Goal: Browse casually

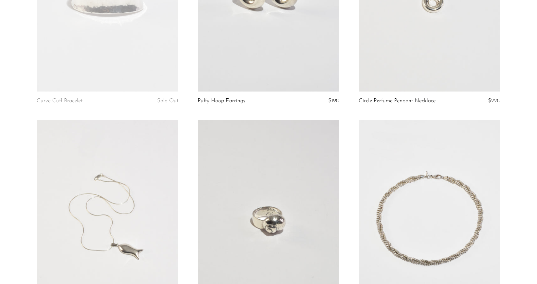
scroll to position [1193, 0]
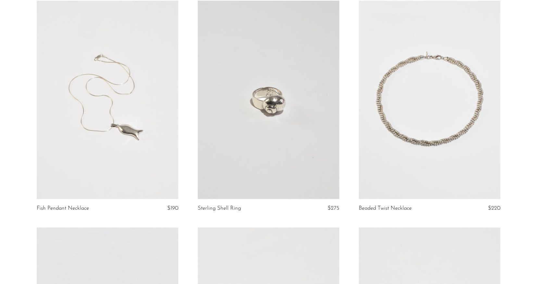
click at [264, 133] on link at bounding box center [268, 100] width 141 height 198
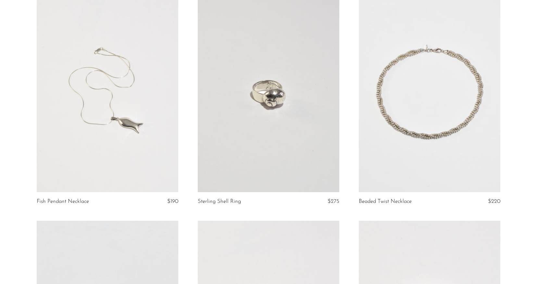
scroll to position [1201, 0]
click at [437, 129] on link at bounding box center [429, 92] width 141 height 198
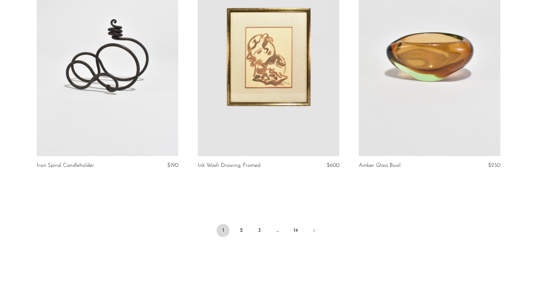
scroll to position [2649, 0]
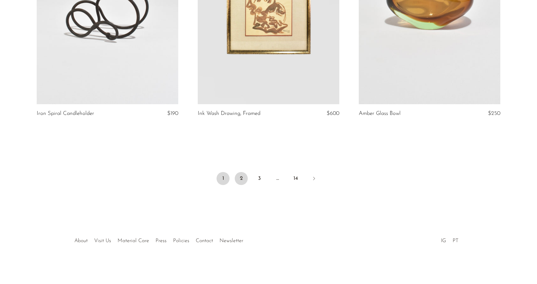
click at [243, 181] on link "2" at bounding box center [241, 178] width 13 height 13
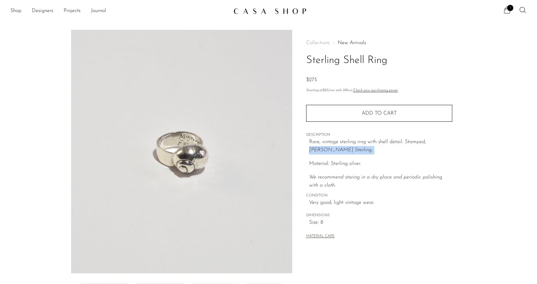
drag, startPoint x: 427, startPoint y: 142, endPoint x: 318, endPoint y: 157, distance: 110.1
click at [318, 157] on div "Rare, vintage sterling ring with shell detail. Stamped, Mignon Faget Sterling. …" at bounding box center [380, 164] width 143 height 52
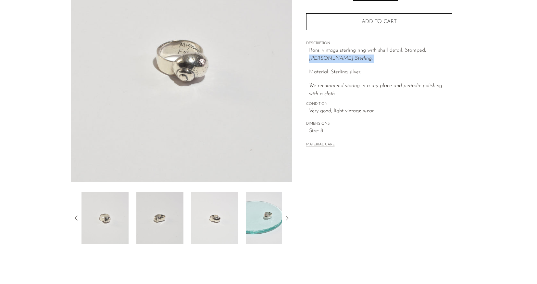
scroll to position [139, 0]
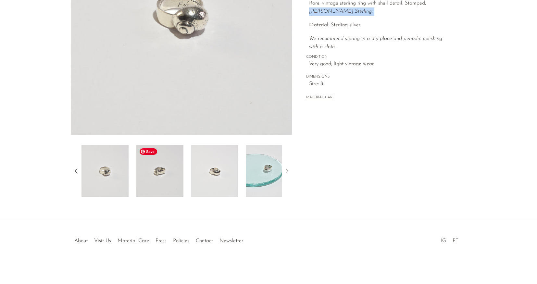
click at [179, 161] on img at bounding box center [159, 171] width 47 height 52
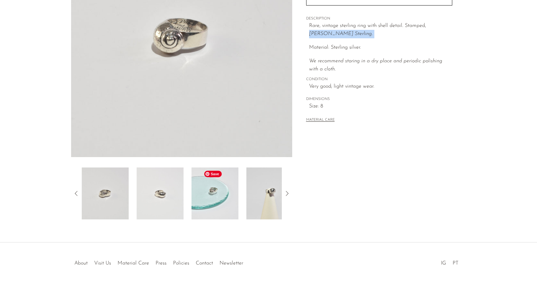
scroll to position [101, 0]
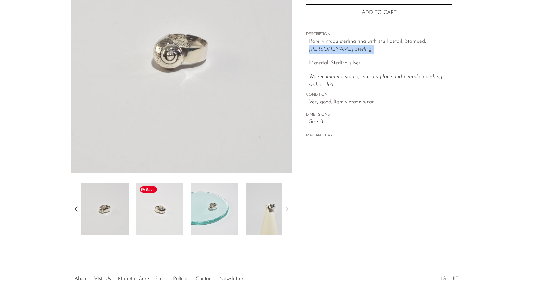
click at [166, 208] on img at bounding box center [159, 209] width 47 height 52
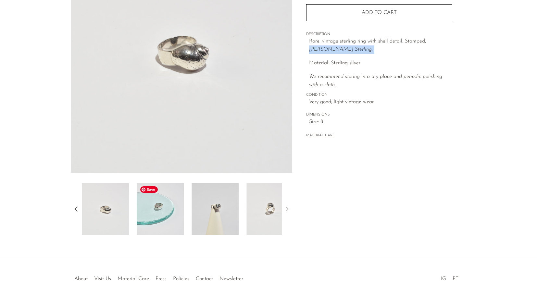
click at [181, 213] on img at bounding box center [160, 209] width 47 height 52
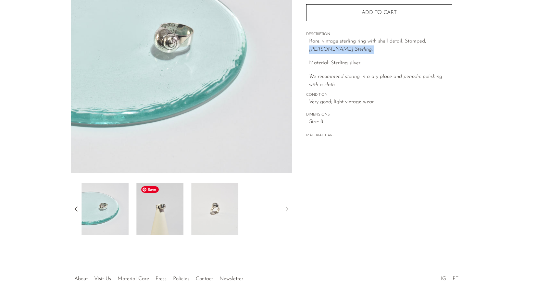
click at [176, 222] on img at bounding box center [159, 209] width 47 height 52
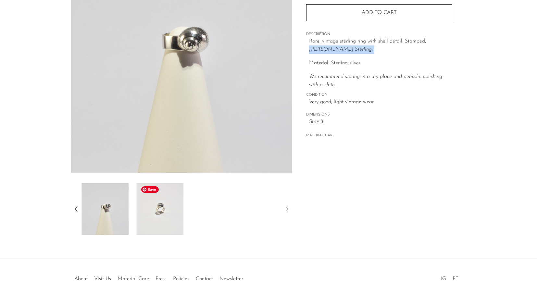
click at [170, 217] on img at bounding box center [159, 209] width 47 height 52
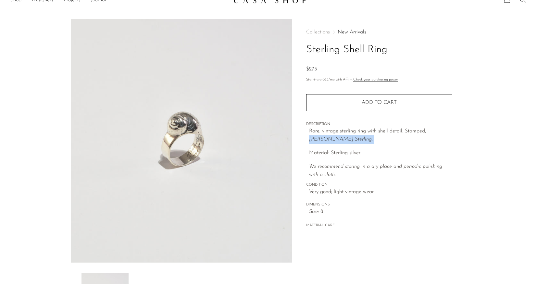
scroll to position [0, 0]
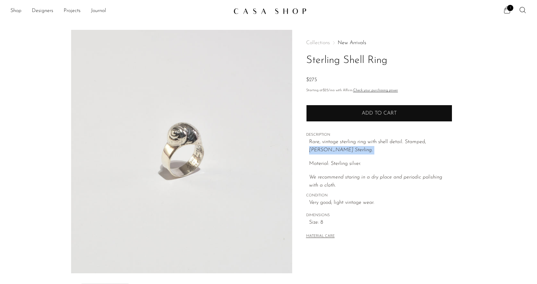
copy div "Mignon Faget Sterling."
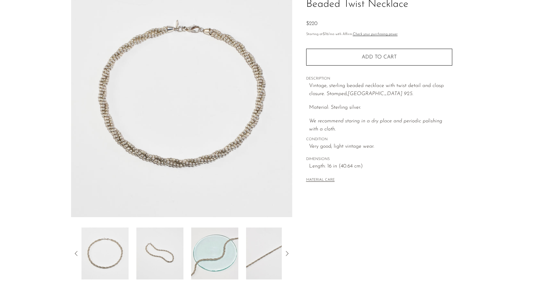
scroll to position [82, 0]
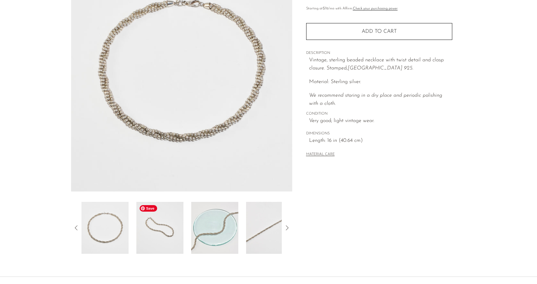
click at [164, 229] on img at bounding box center [159, 228] width 47 height 52
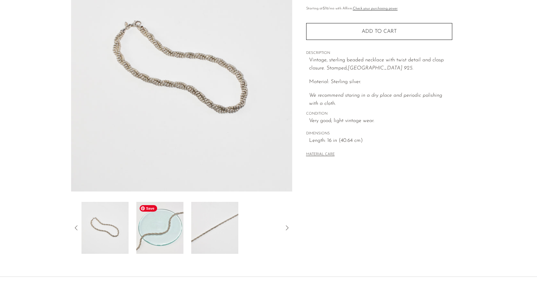
click at [180, 236] on img at bounding box center [159, 228] width 47 height 52
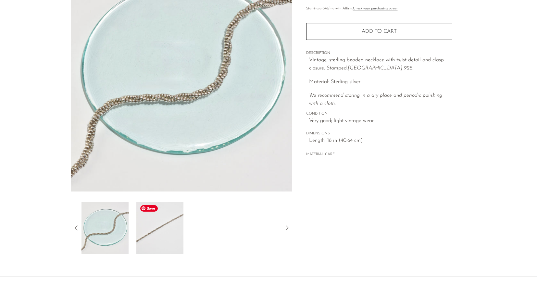
click at [169, 237] on img at bounding box center [159, 228] width 47 height 52
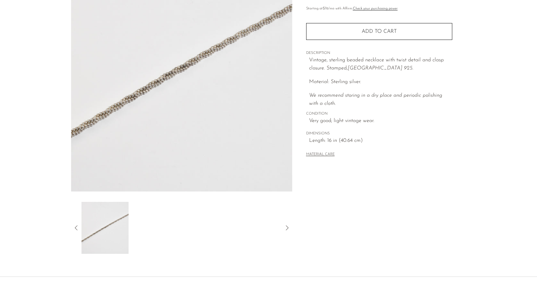
click at [75, 227] on icon at bounding box center [76, 228] width 8 height 8
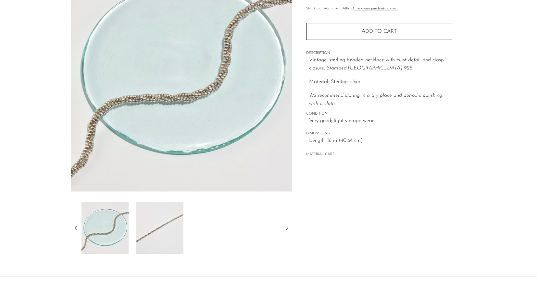
click at [75, 227] on icon at bounding box center [76, 227] width 3 height 5
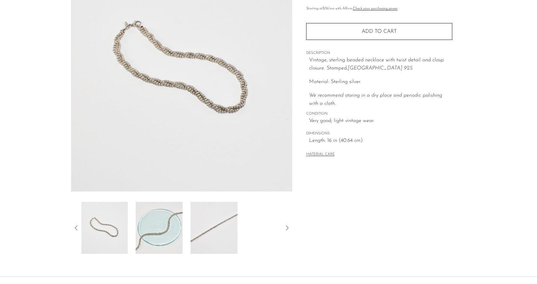
click at [75, 227] on icon at bounding box center [76, 227] width 3 height 5
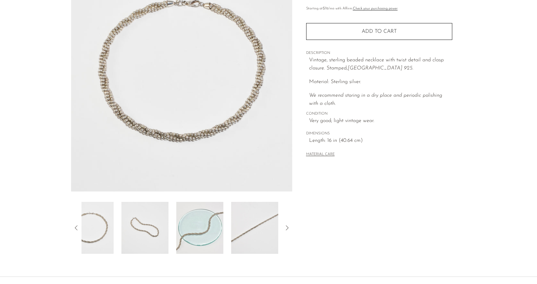
click at [75, 227] on icon at bounding box center [76, 227] width 3 height 5
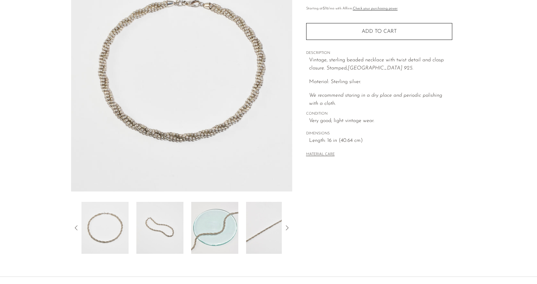
click at [159, 257] on div "Beaded Twist Necklace $220" at bounding box center [268, 112] width 537 height 329
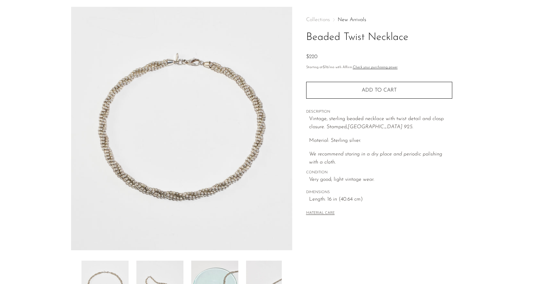
scroll to position [0, 0]
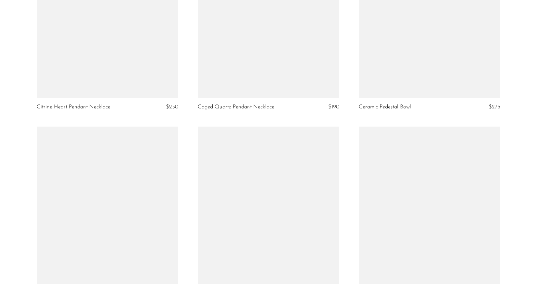
scroll to position [2587, 0]
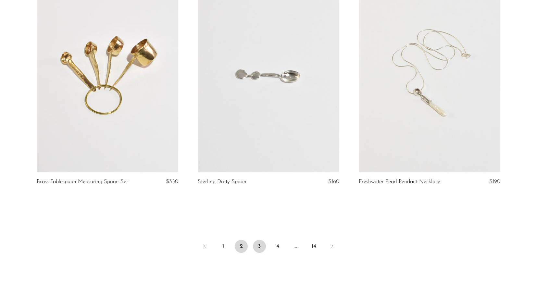
click at [258, 253] on link "3" at bounding box center [259, 246] width 13 height 13
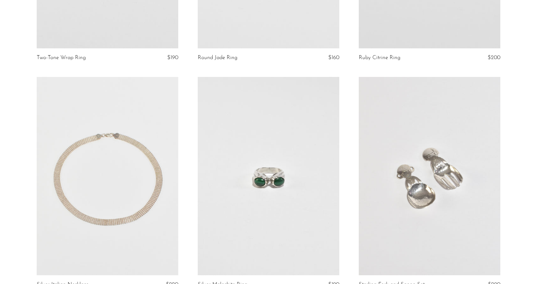
scroll to position [2583, 0]
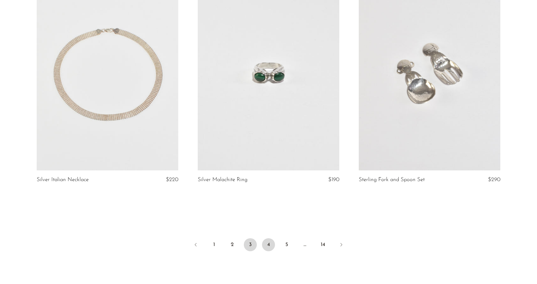
click at [263, 242] on link "4" at bounding box center [268, 244] width 13 height 13
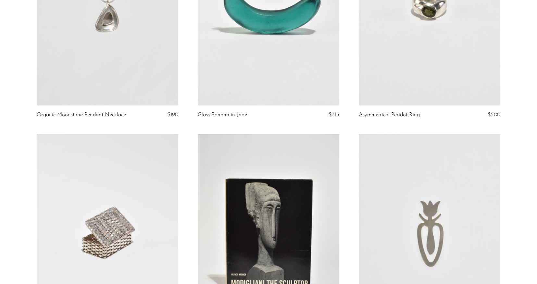
scroll to position [2649, 0]
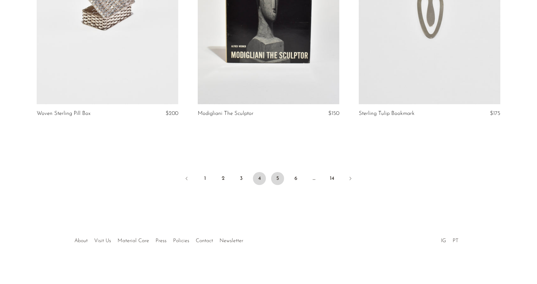
click at [276, 179] on link "5" at bounding box center [277, 178] width 13 height 13
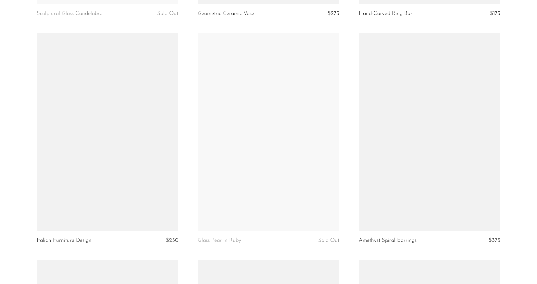
scroll to position [1448, 0]
